Goal: Information Seeking & Learning: Learn about a topic

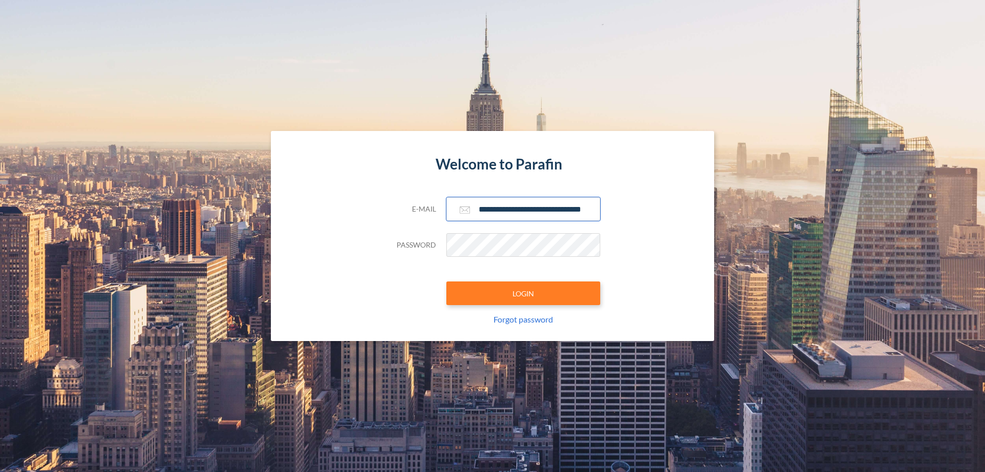
type input "**********"
click at [523, 293] on button "LOGIN" at bounding box center [523, 293] width 154 height 24
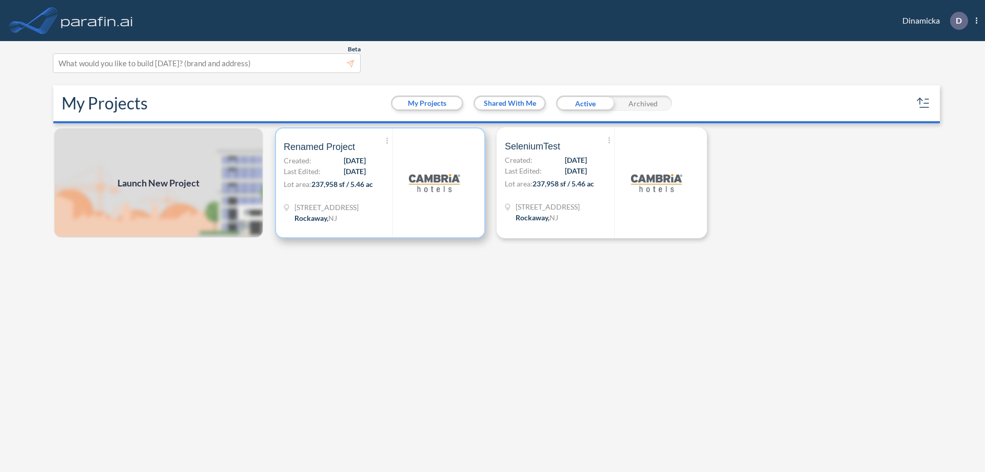
scroll to position [3, 0]
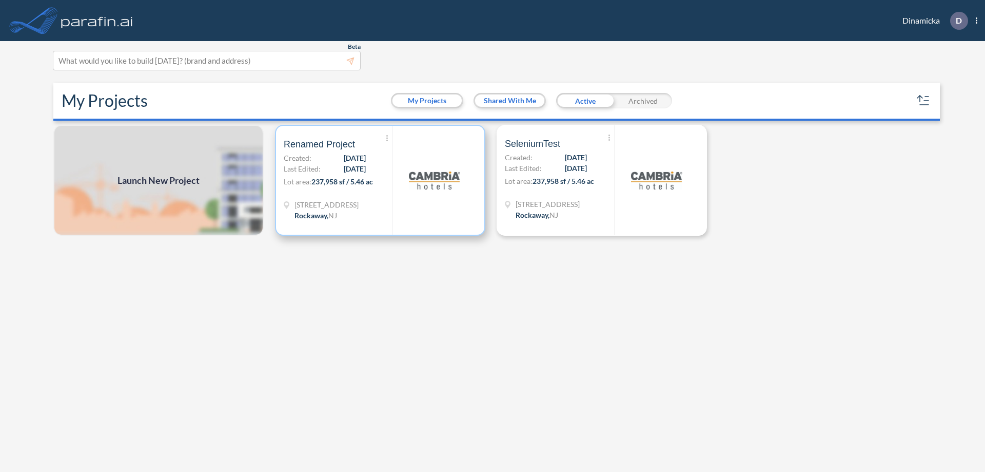
click at [380, 180] on p "Lot area: 237,958 sf / 5.46 ac" at bounding box center [338, 183] width 109 height 15
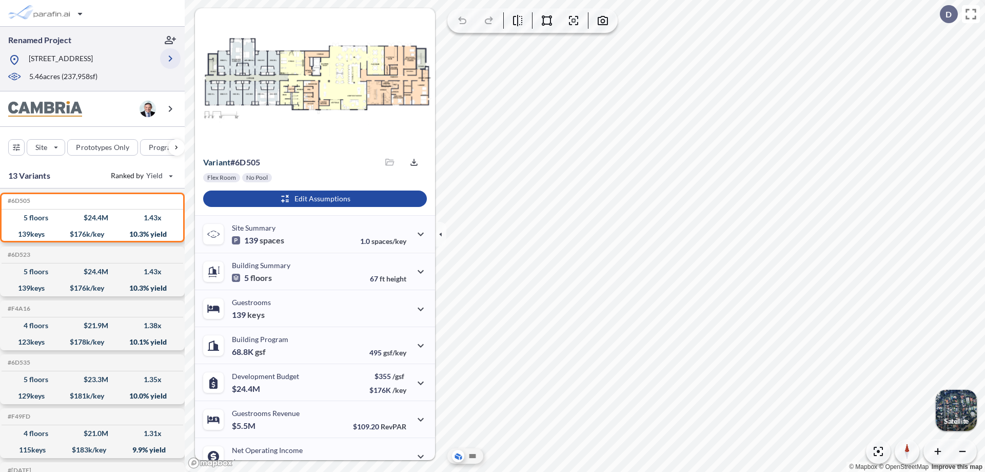
click at [170, 58] on icon "button" at bounding box center [170, 58] width 12 height 12
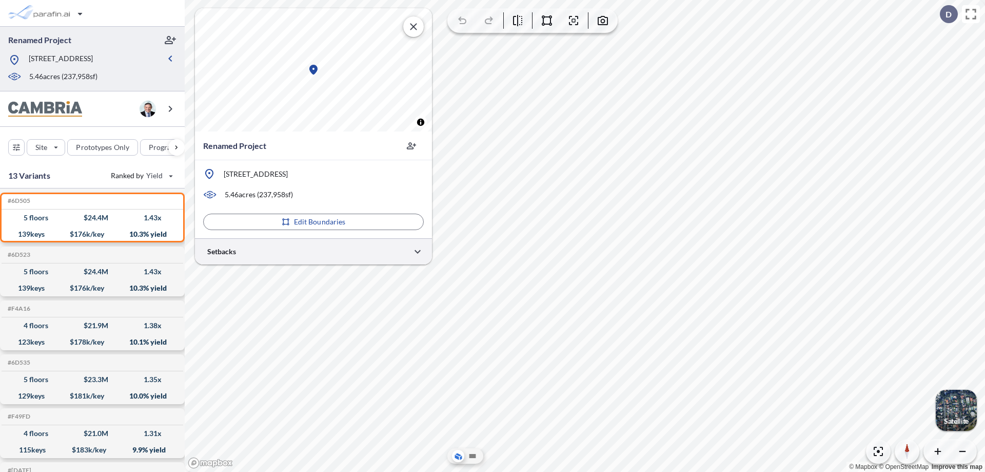
click at [314, 251] on div at bounding box center [313, 251] width 237 height 26
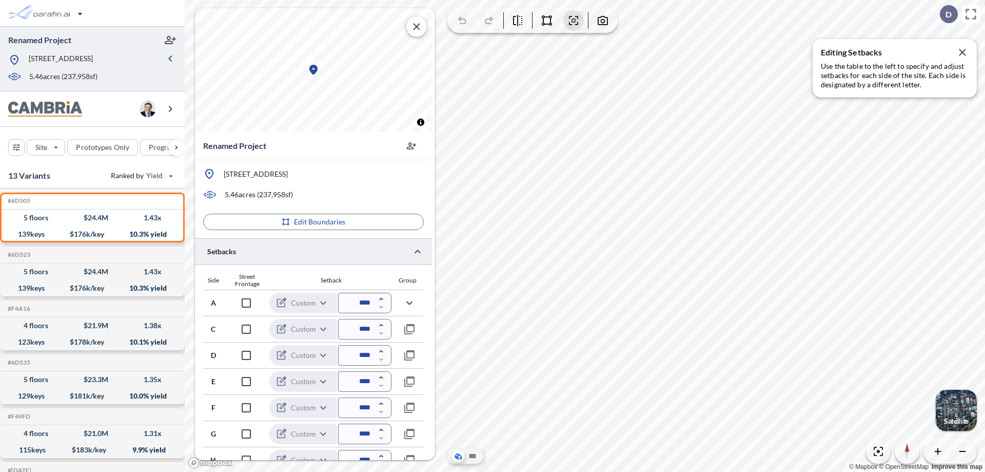
scroll to position [251, 0]
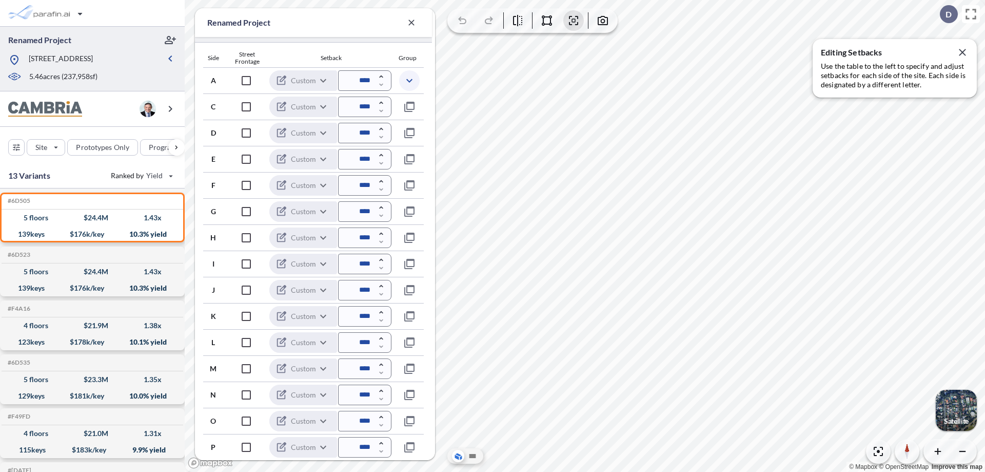
click at [409, 80] on icon "button" at bounding box center [409, 80] width 12 height 12
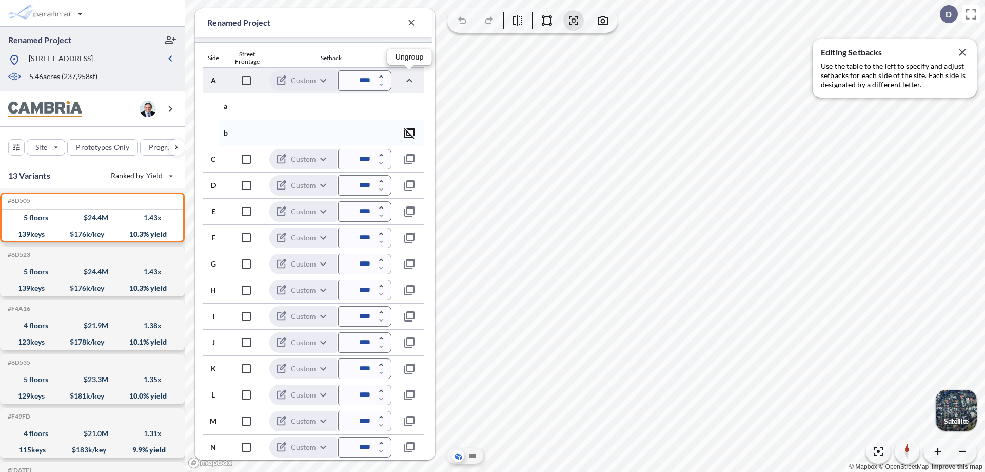
scroll to position [303, 0]
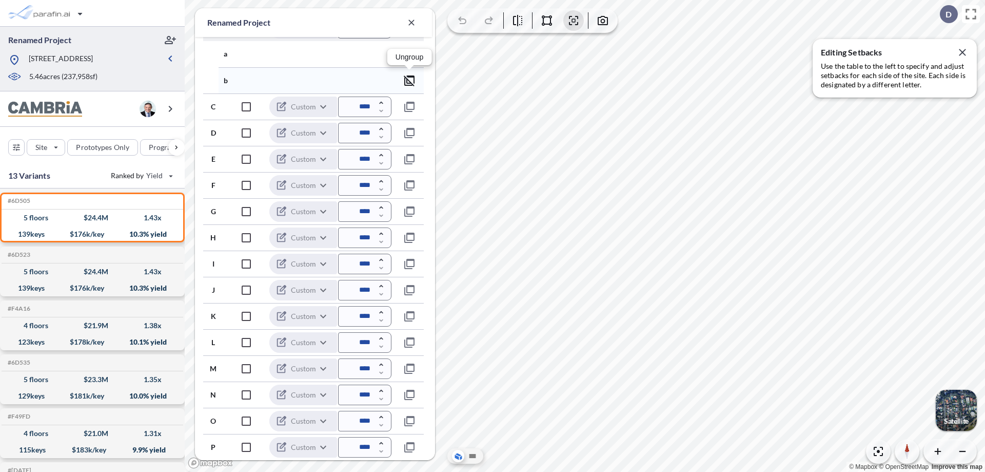
click at [409, 80] on icon "button" at bounding box center [409, 80] width 12 height 12
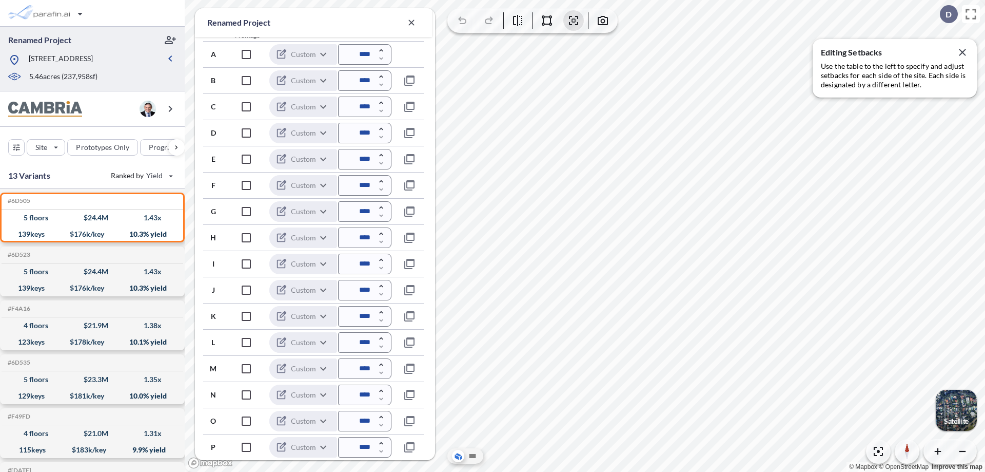
scroll to position [277, 0]
